Goal: Check status: Check status

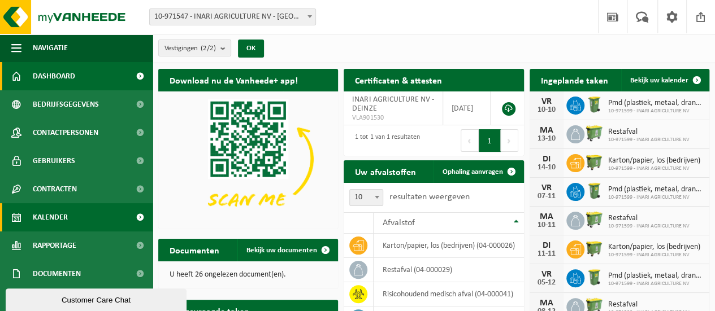
click at [71, 220] on link "Kalender" at bounding box center [76, 217] width 153 height 28
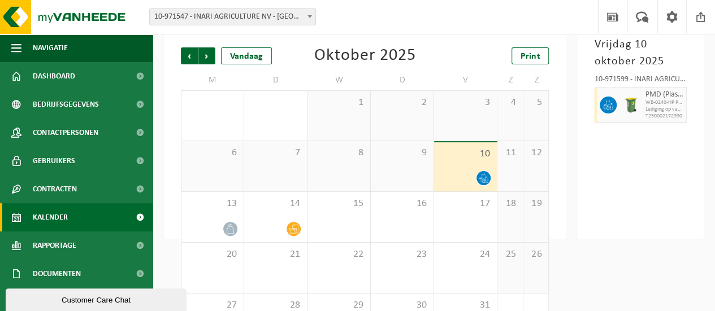
scroll to position [111, 0]
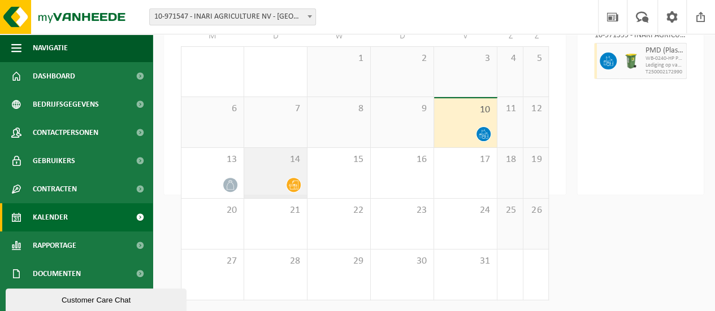
click at [299, 183] on span at bounding box center [293, 185] width 14 height 14
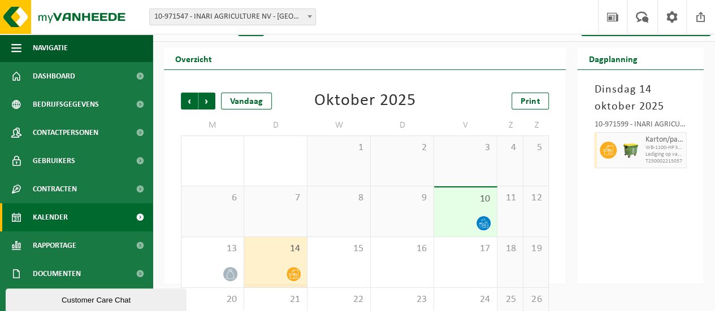
scroll to position [22, 0]
click at [214, 97] on span "Volgende" at bounding box center [206, 100] width 17 height 17
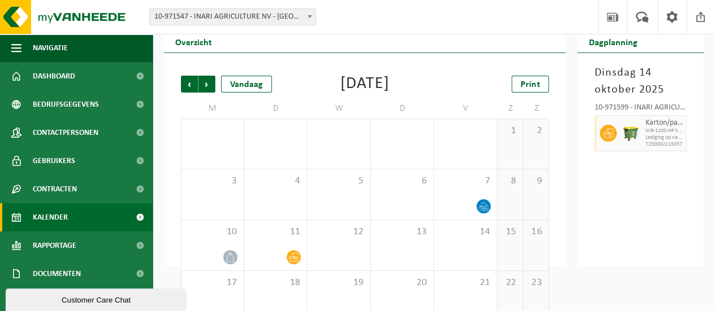
scroll to position [40, 0]
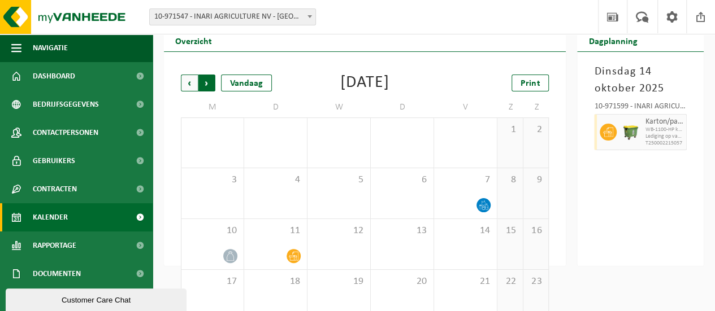
click at [186, 88] on span "Vorige" at bounding box center [189, 83] width 17 height 17
